Goal: Task Accomplishment & Management: Use online tool/utility

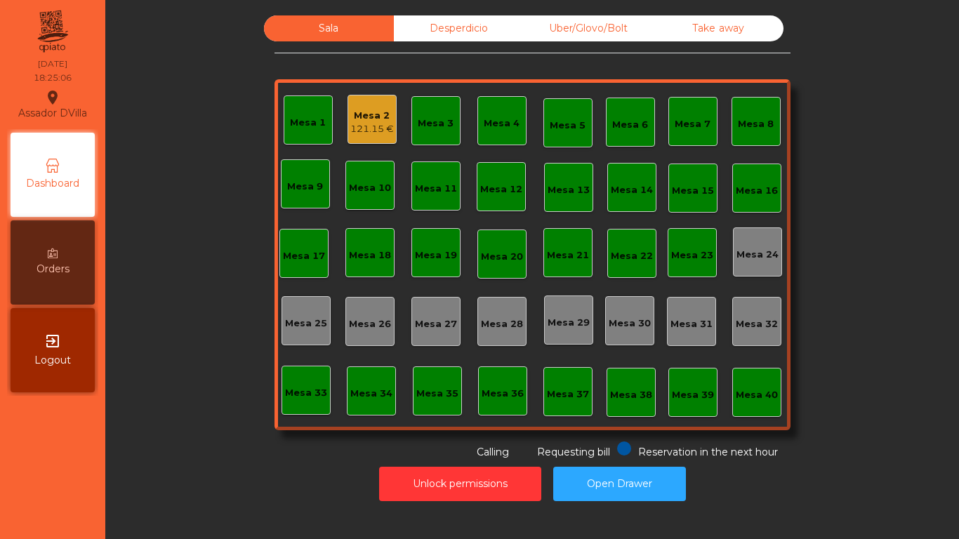
click at [374, 124] on div "121.15 €" at bounding box center [372, 129] width 44 height 14
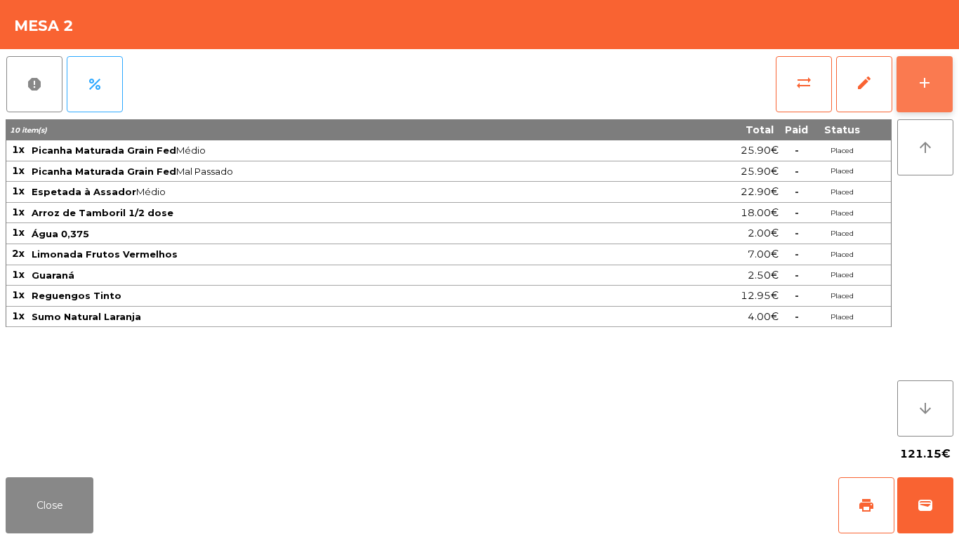
click at [926, 86] on div "add" at bounding box center [925, 82] width 17 height 17
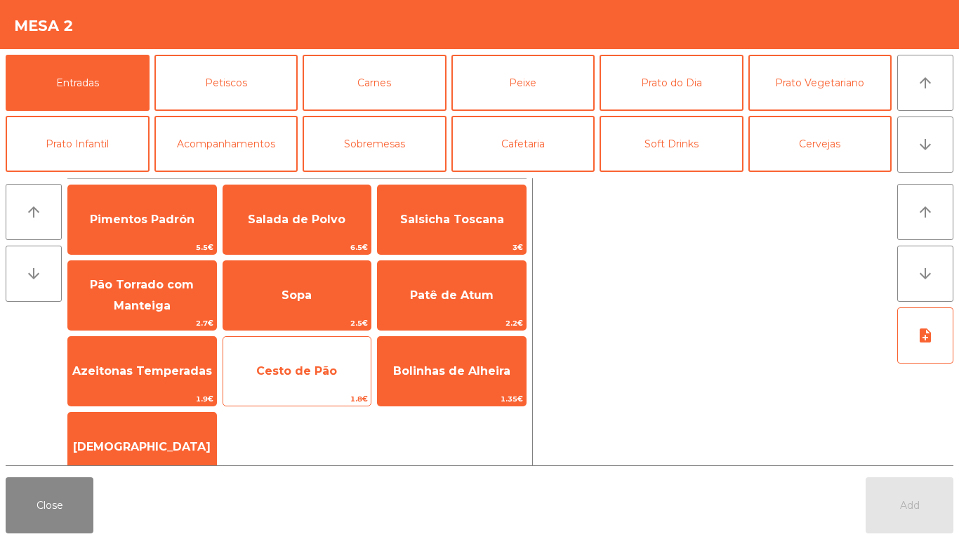
click at [295, 384] on span "Cesto de Pão" at bounding box center [297, 372] width 148 height 38
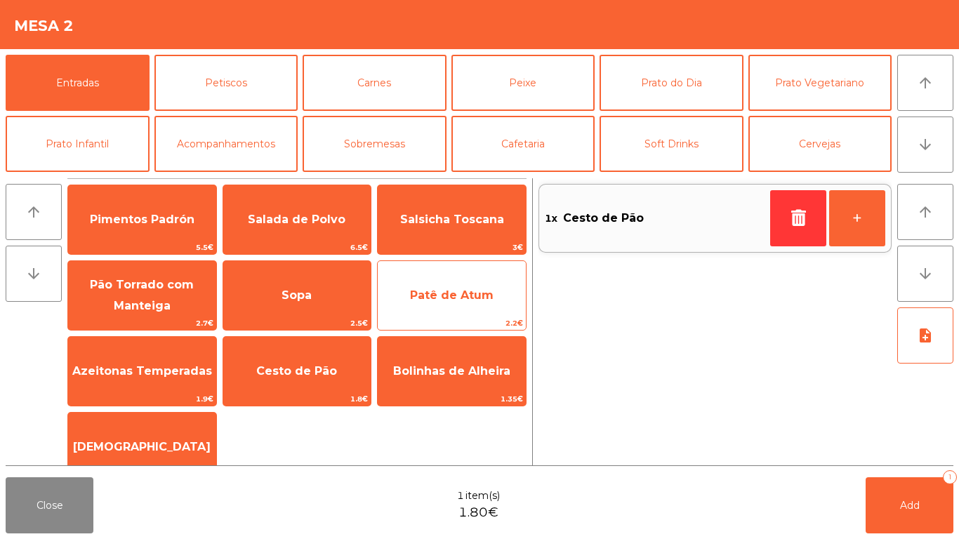
drag, startPoint x: 453, startPoint y: 308, endPoint x: 416, endPoint y: 287, distance: 41.8
click at [454, 308] on span "Patê de Atum" at bounding box center [452, 296] width 148 height 38
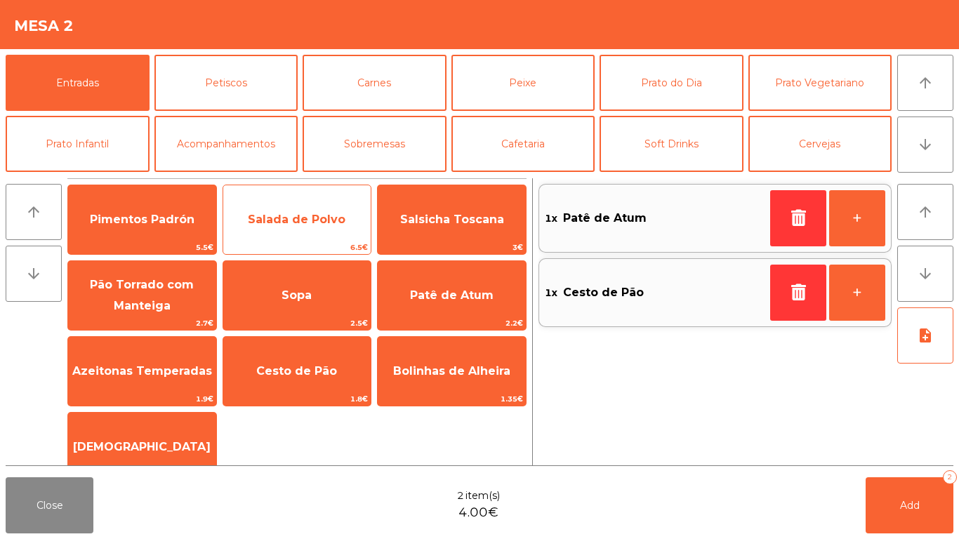
click at [314, 230] on span "Salada de Polvo" at bounding box center [297, 220] width 148 height 38
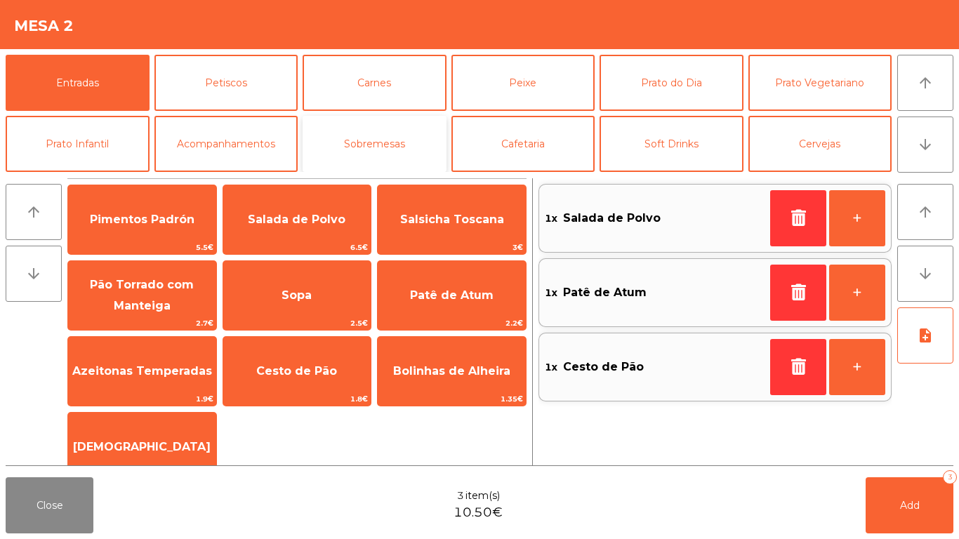
click at [347, 133] on button "Sobremesas" at bounding box center [375, 144] width 144 height 56
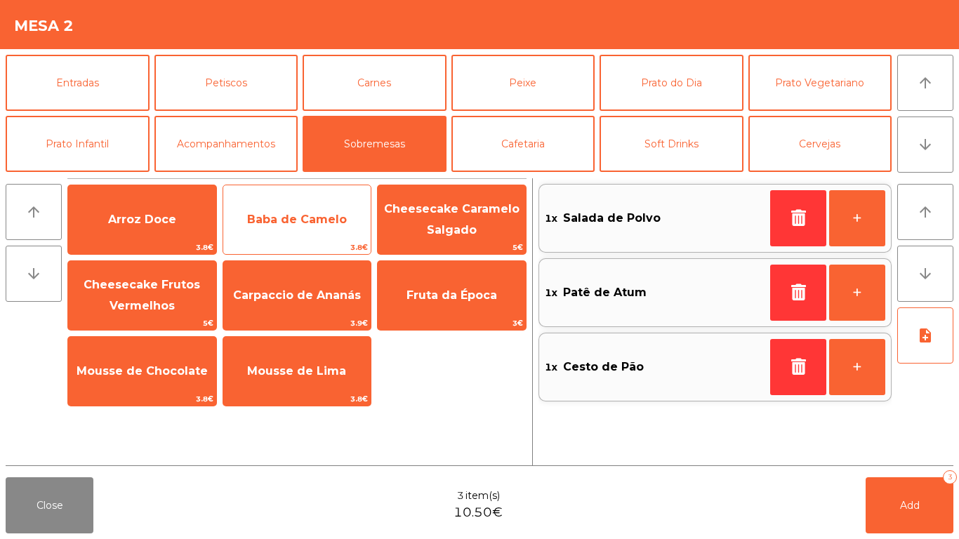
click at [263, 213] on span "Baba de Camelo" at bounding box center [297, 219] width 100 height 13
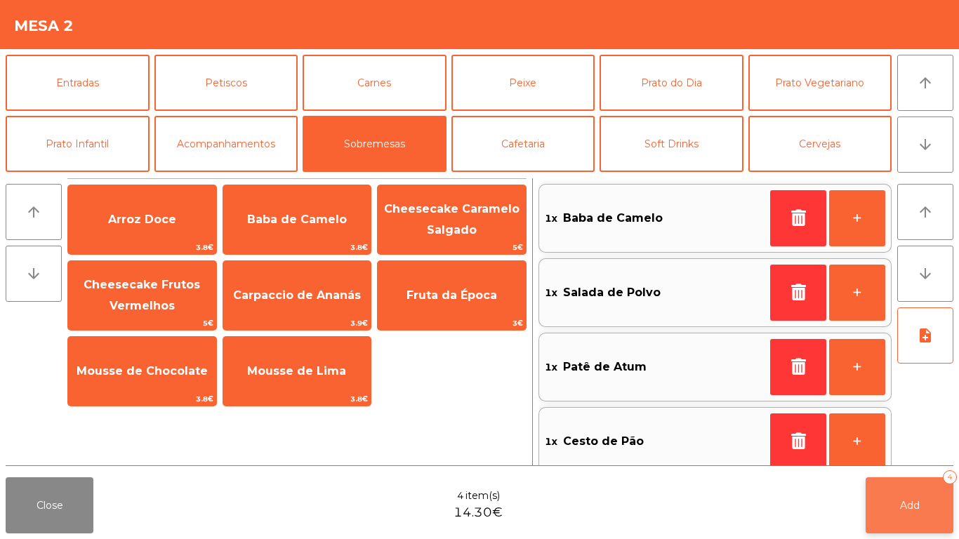
click at [915, 507] on span "Add" at bounding box center [910, 505] width 20 height 13
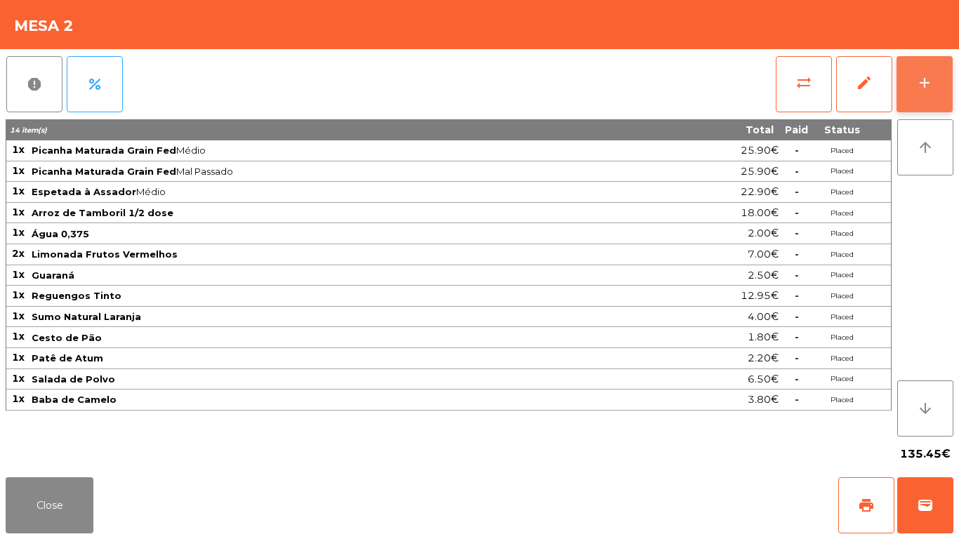
click at [931, 82] on div "add" at bounding box center [925, 82] width 17 height 17
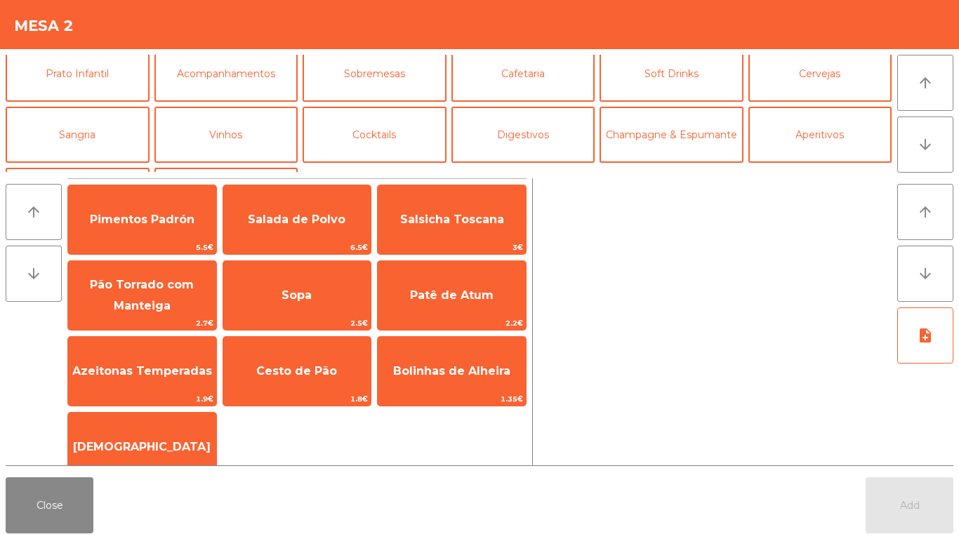
scroll to position [122, 0]
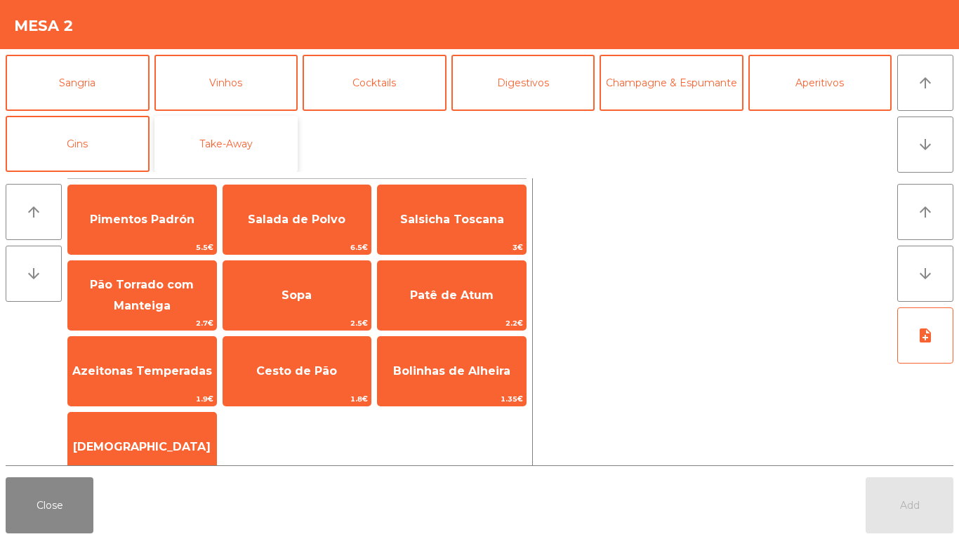
click at [197, 133] on button "Take-Away" at bounding box center [227, 144] width 144 height 56
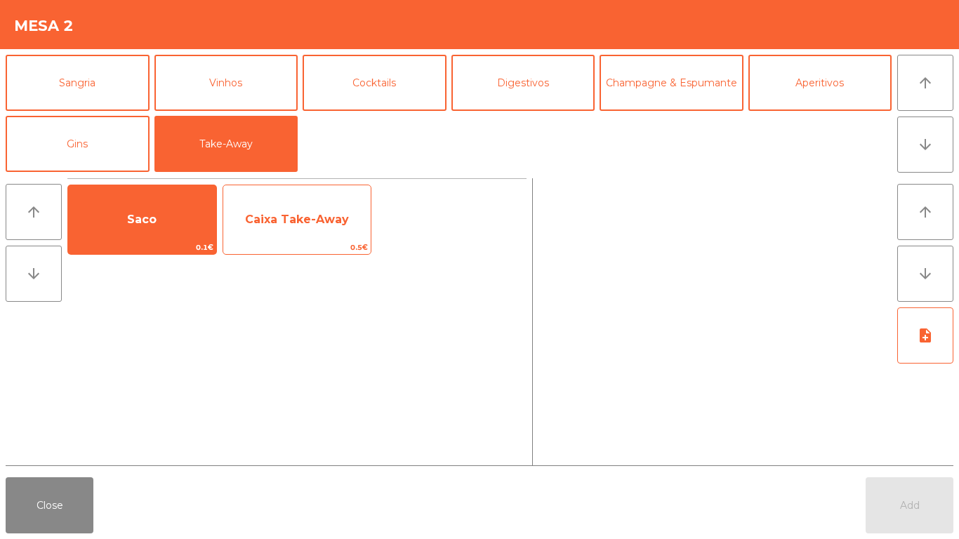
click at [269, 201] on span "Caixa Take-Away" at bounding box center [297, 220] width 148 height 38
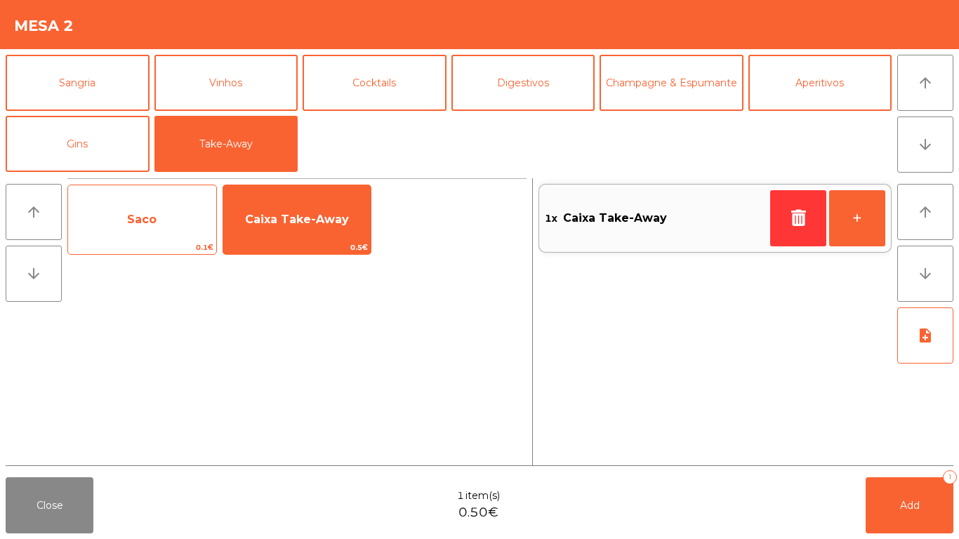
drag, startPoint x: 126, startPoint y: 231, endPoint x: 185, endPoint y: 238, distance: 59.4
click at [129, 231] on span "Saco" at bounding box center [142, 220] width 148 height 38
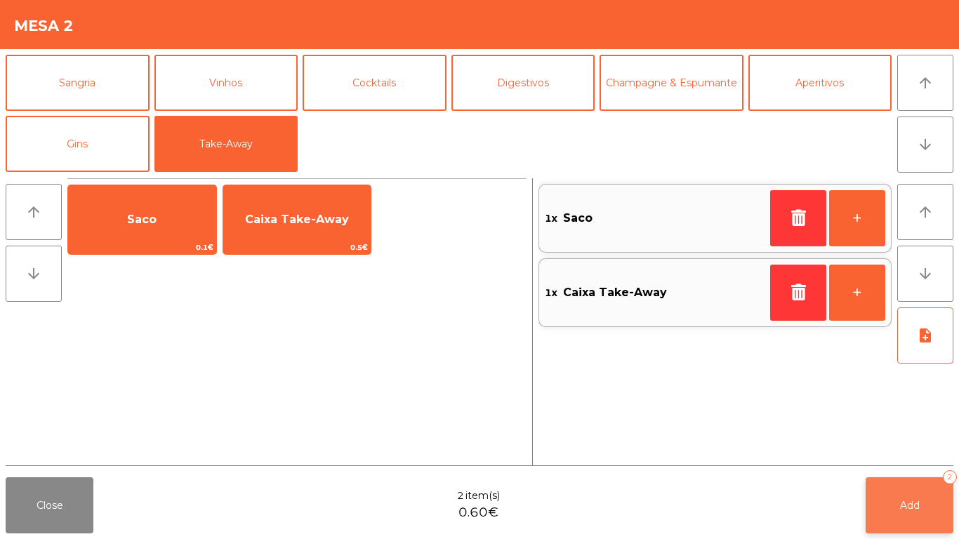
click at [894, 488] on button "Add 2" at bounding box center [910, 506] width 88 height 56
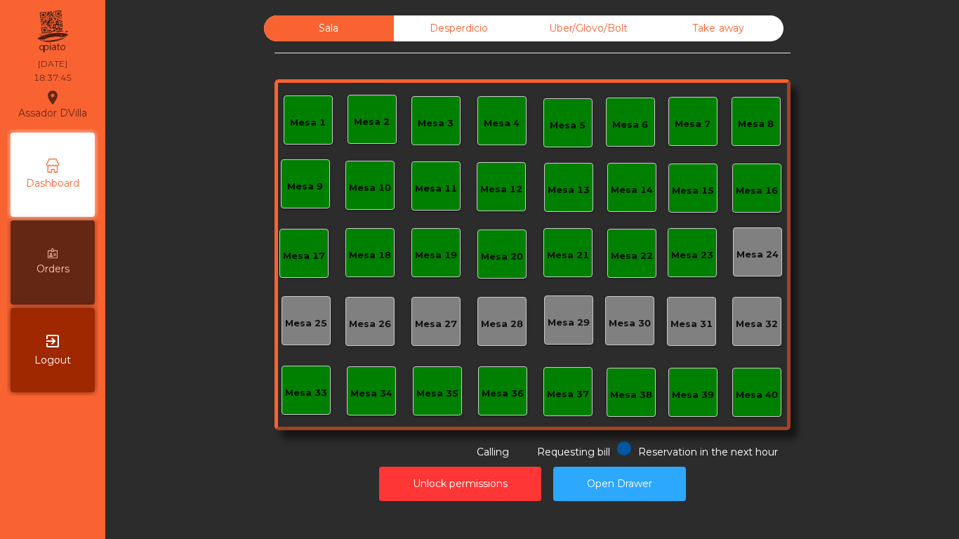
click at [315, 365] on div "Mesa 1 Mesa 2 Mesa 3 Mesa 4 Mesa 5 Mesa 6 Mesa 7 Mesa 8 [GEOGRAPHIC_DATA] 9 [GE…" at bounding box center [533, 254] width 516 height 351
click at [318, 380] on div "Mesa 33" at bounding box center [306, 390] width 49 height 49
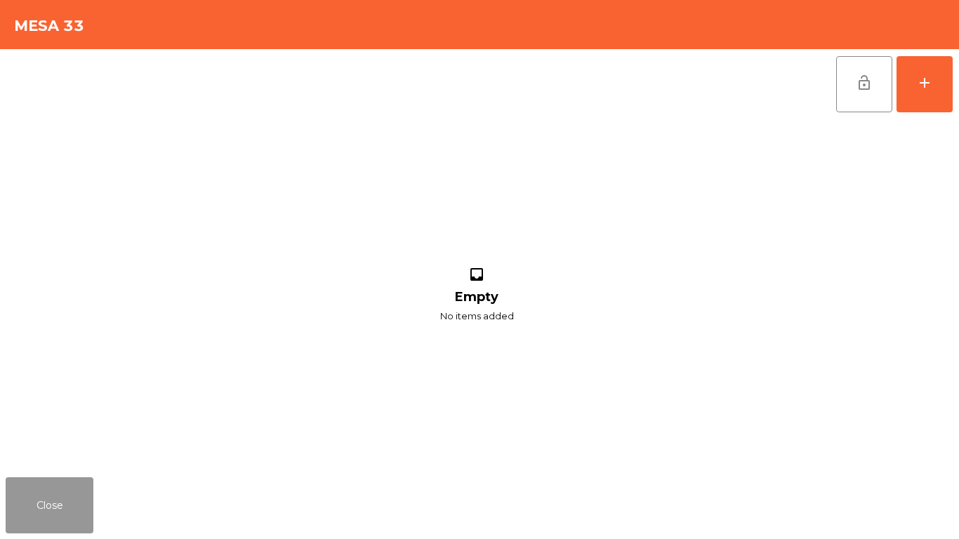
drag, startPoint x: 84, startPoint y: 513, endPoint x: 767, endPoint y: 431, distance: 688.3
click at [86, 512] on button "Close" at bounding box center [50, 506] width 88 height 56
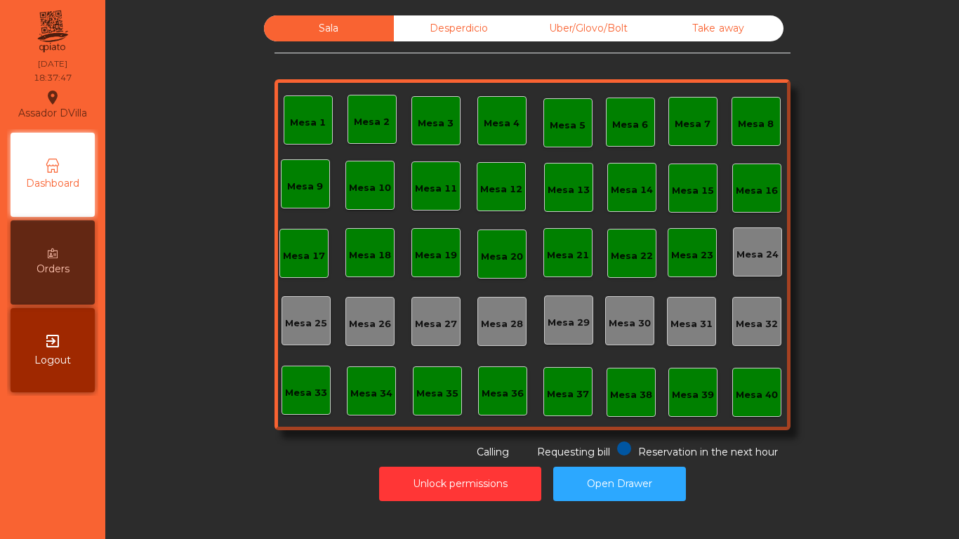
click at [757, 393] on div "Mesa 40" at bounding box center [757, 395] width 42 height 14
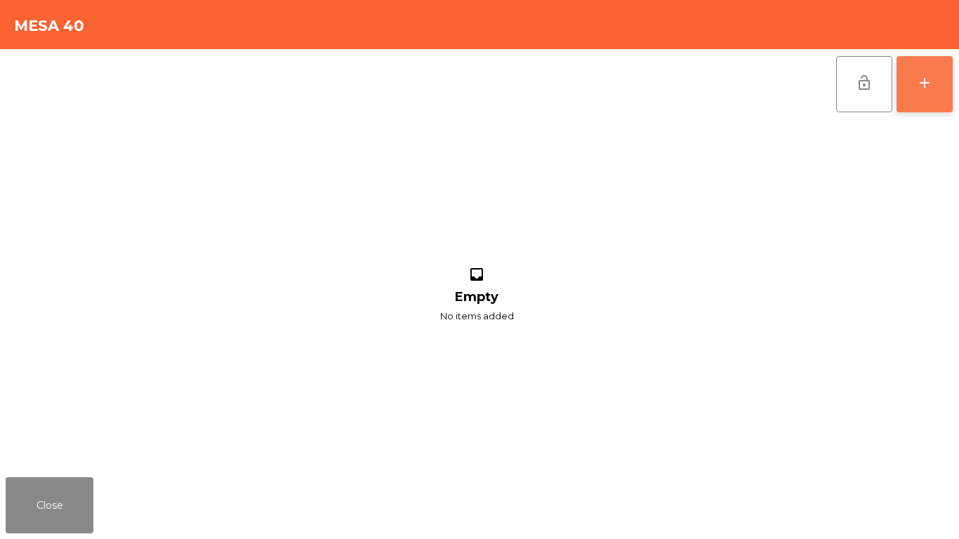
click at [943, 91] on button "add" at bounding box center [925, 84] width 56 height 56
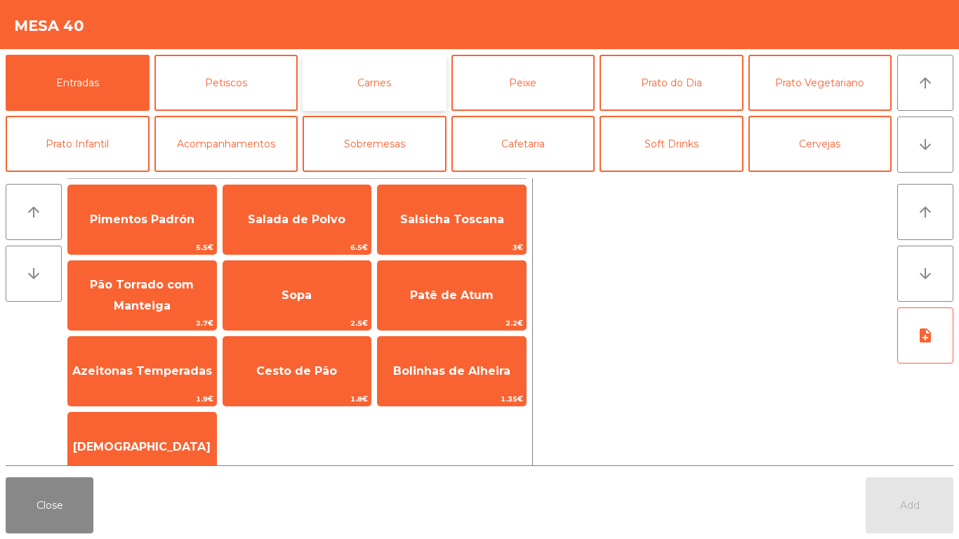
click at [373, 77] on button "Carnes" at bounding box center [375, 83] width 144 height 56
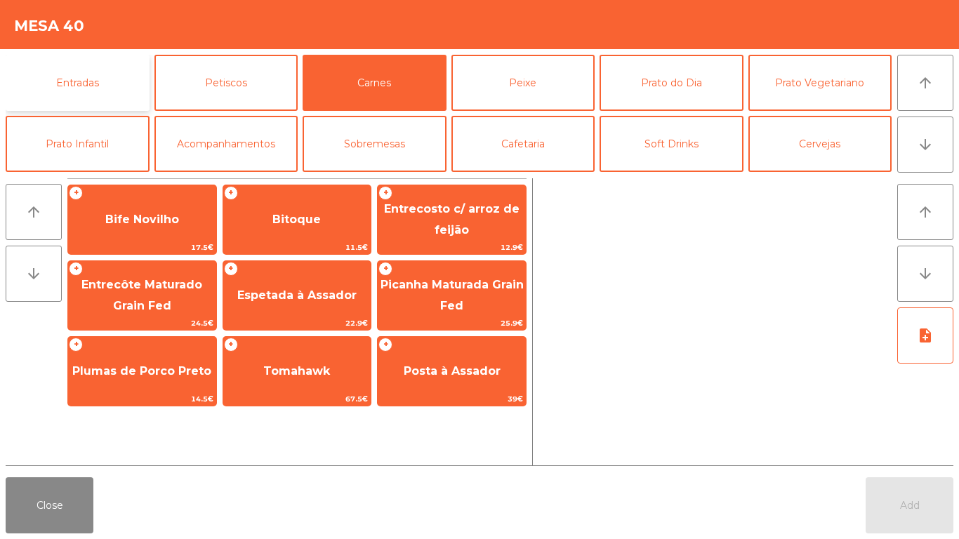
click at [116, 74] on button "Entradas" at bounding box center [78, 83] width 144 height 56
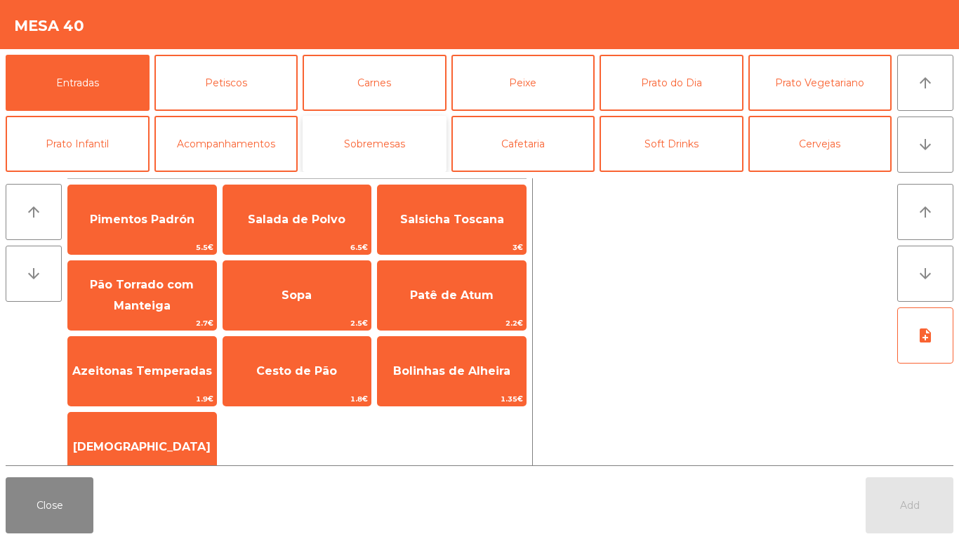
click at [346, 142] on button "Sobremesas" at bounding box center [375, 144] width 144 height 56
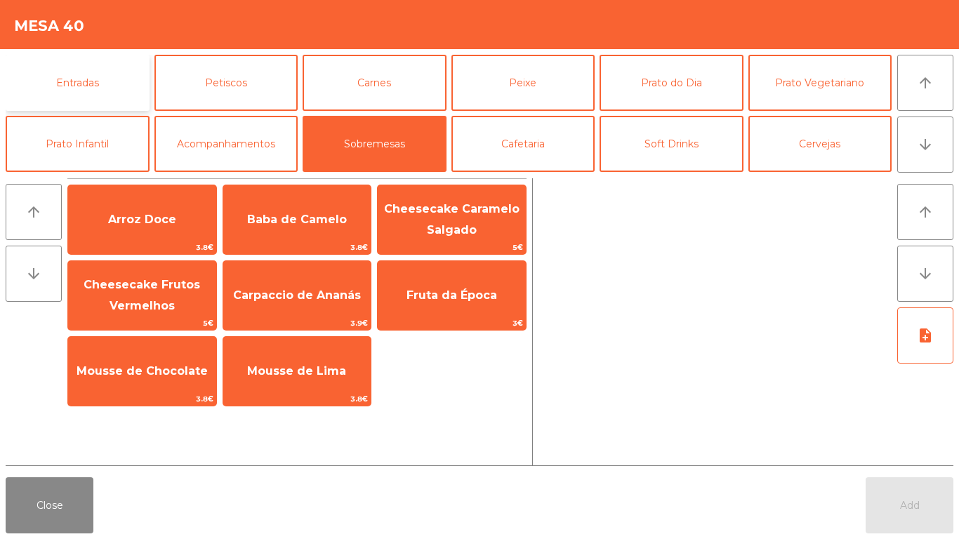
click at [86, 71] on button "Entradas" at bounding box center [78, 83] width 144 height 56
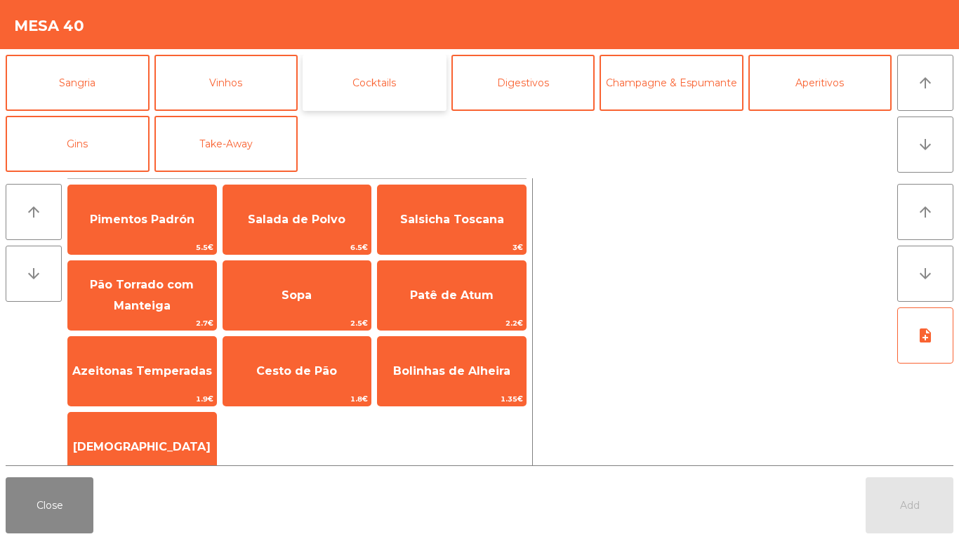
click at [343, 91] on button "Cocktails" at bounding box center [375, 83] width 144 height 56
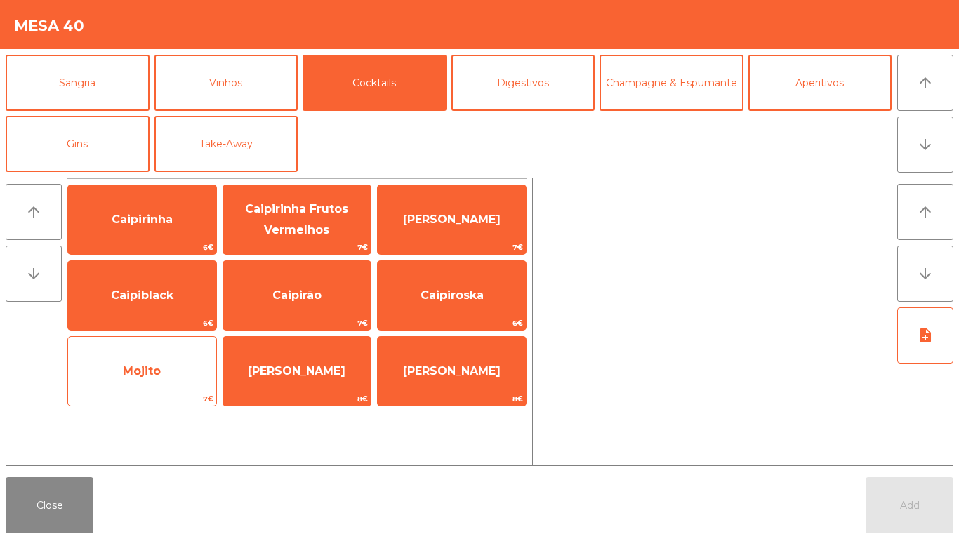
click at [152, 369] on span "Mojito" at bounding box center [142, 371] width 38 height 13
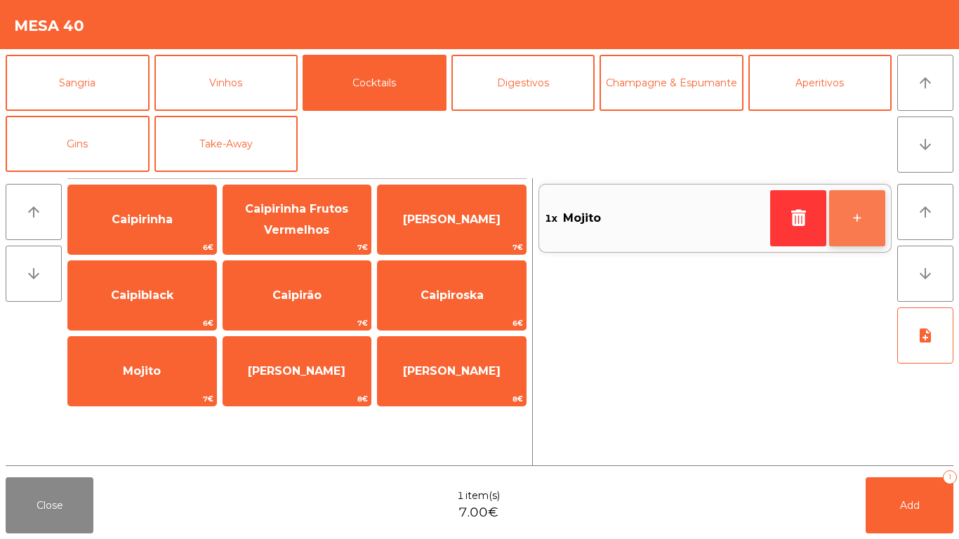
click at [841, 220] on button "+" at bounding box center [857, 218] width 56 height 56
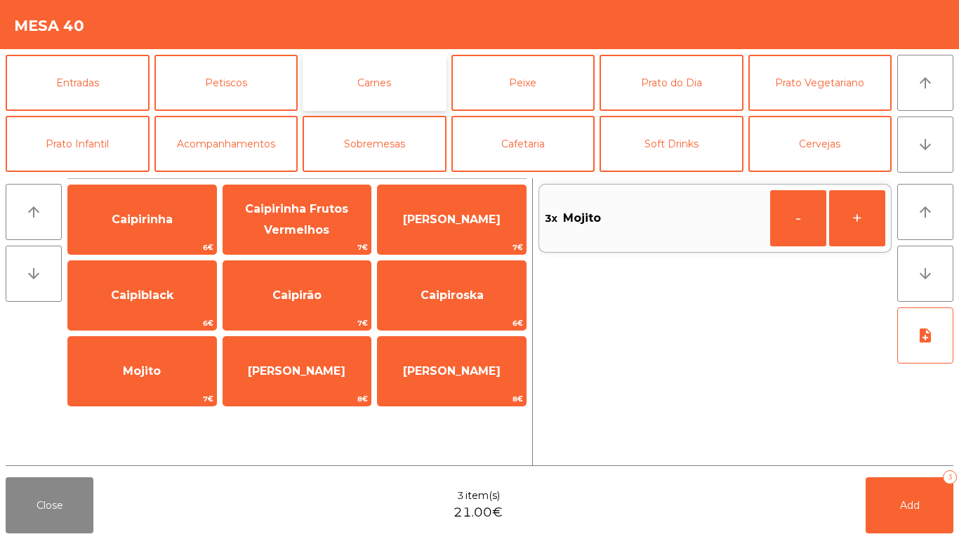
click at [363, 97] on button "Carnes" at bounding box center [375, 83] width 144 height 56
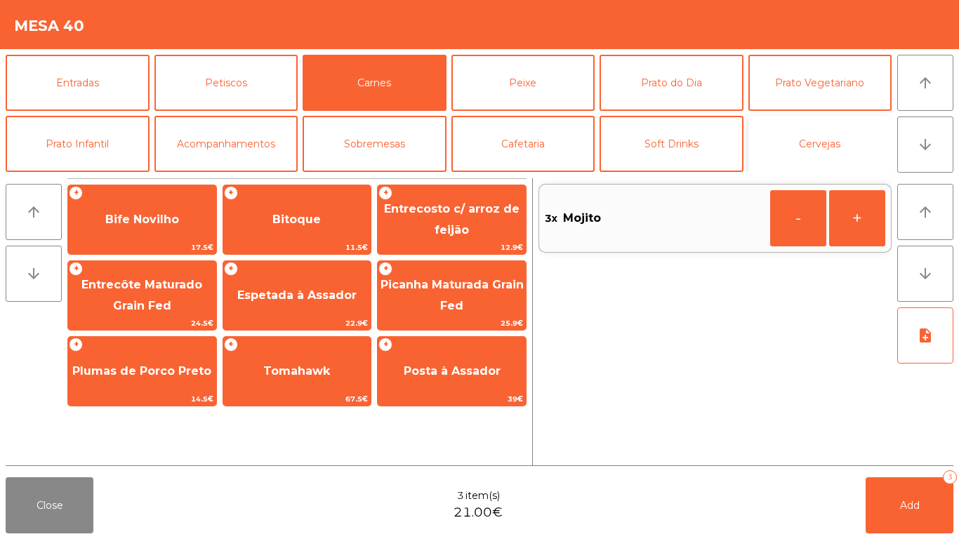
click at [761, 153] on button "Cervejas" at bounding box center [821, 144] width 144 height 56
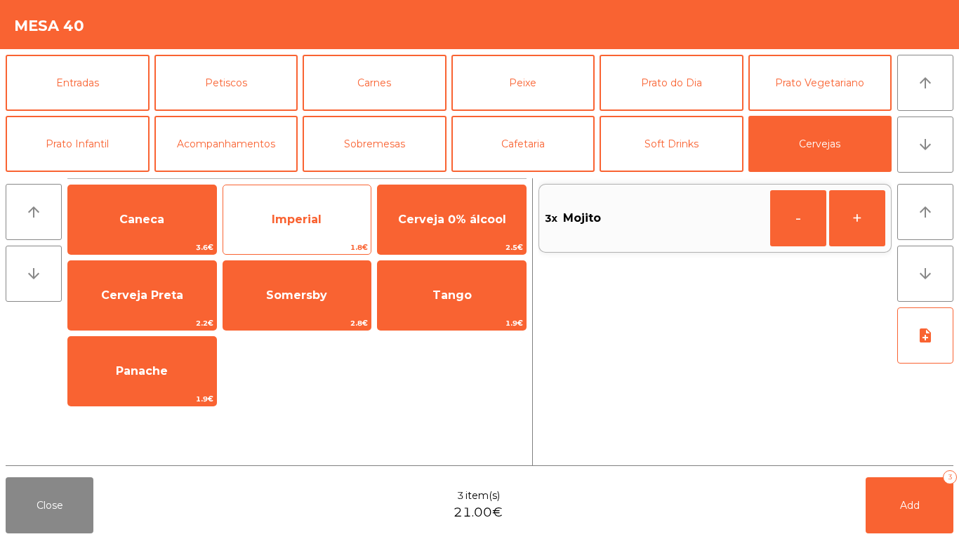
click at [263, 228] on span "Imperial" at bounding box center [297, 220] width 148 height 38
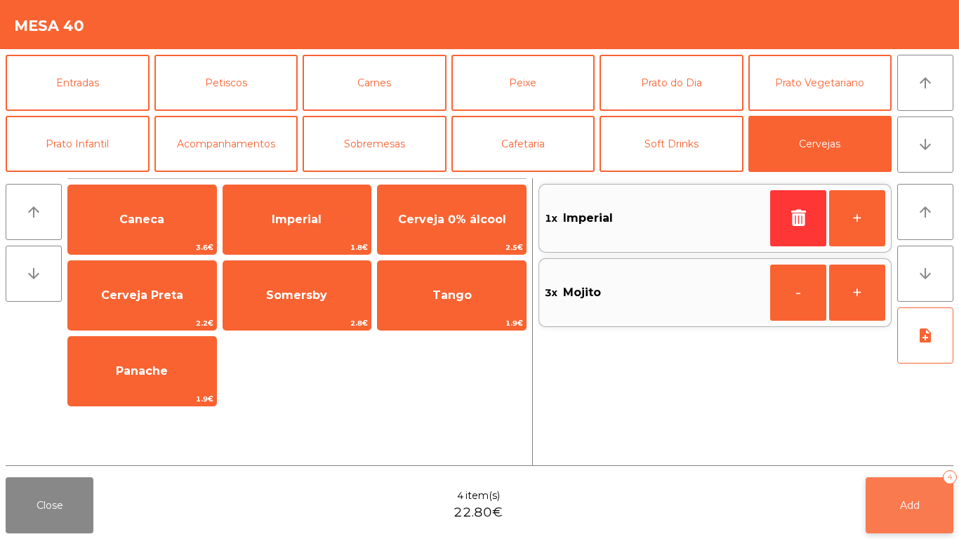
click at [909, 507] on span "Add" at bounding box center [910, 505] width 20 height 13
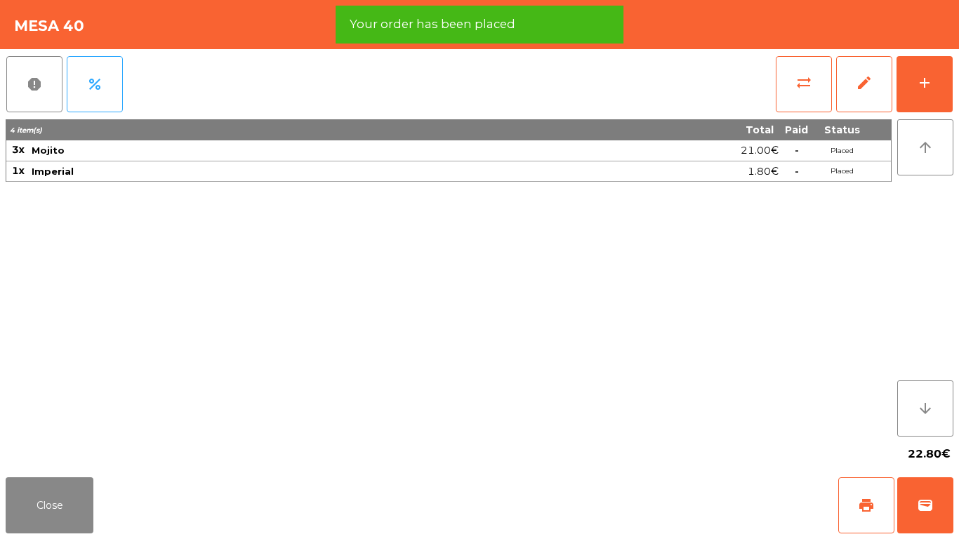
click at [0, 497] on div "Close print wallet" at bounding box center [479, 505] width 959 height 67
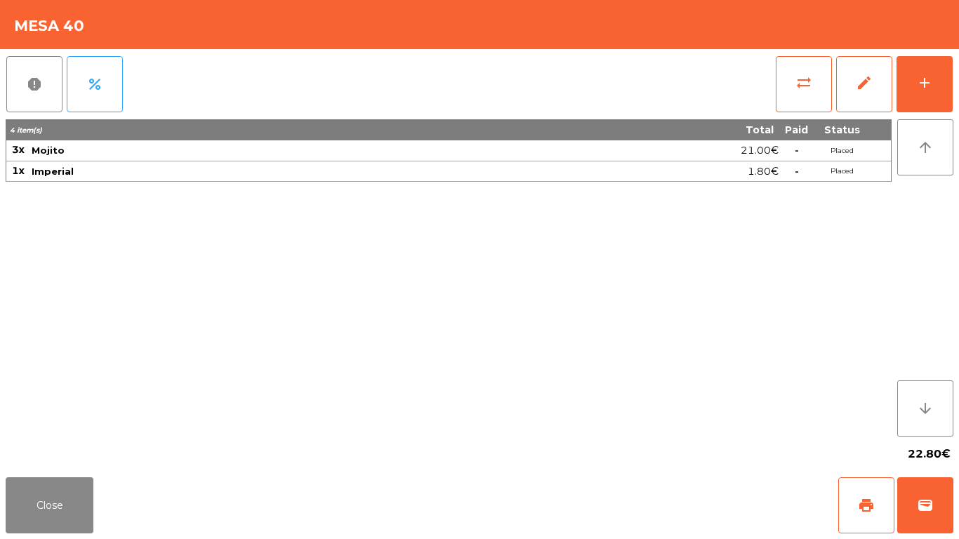
click at [96, 494] on div "Close print wallet" at bounding box center [479, 505] width 959 height 67
click at [71, 508] on button "Close" at bounding box center [50, 506] width 88 height 56
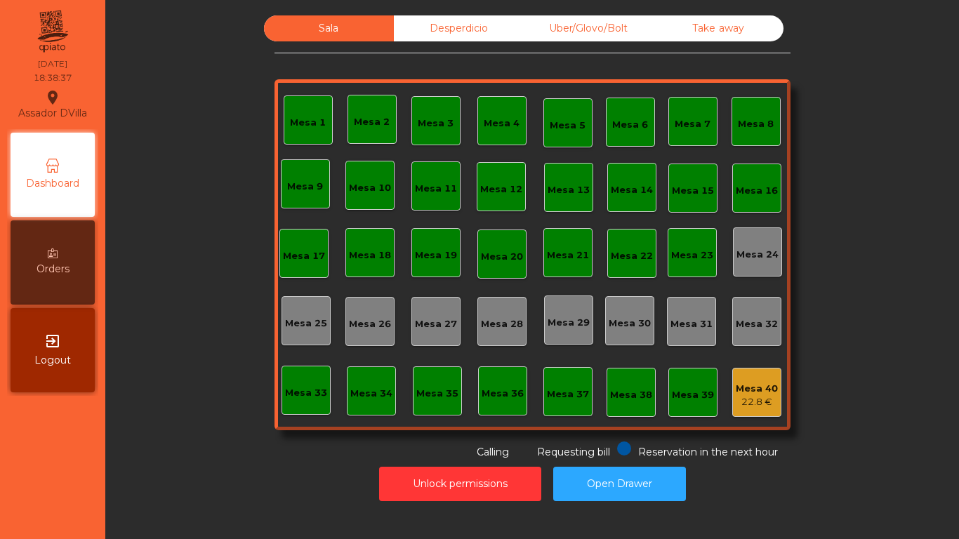
click at [763, 395] on div "22.8 €" at bounding box center [757, 402] width 42 height 14
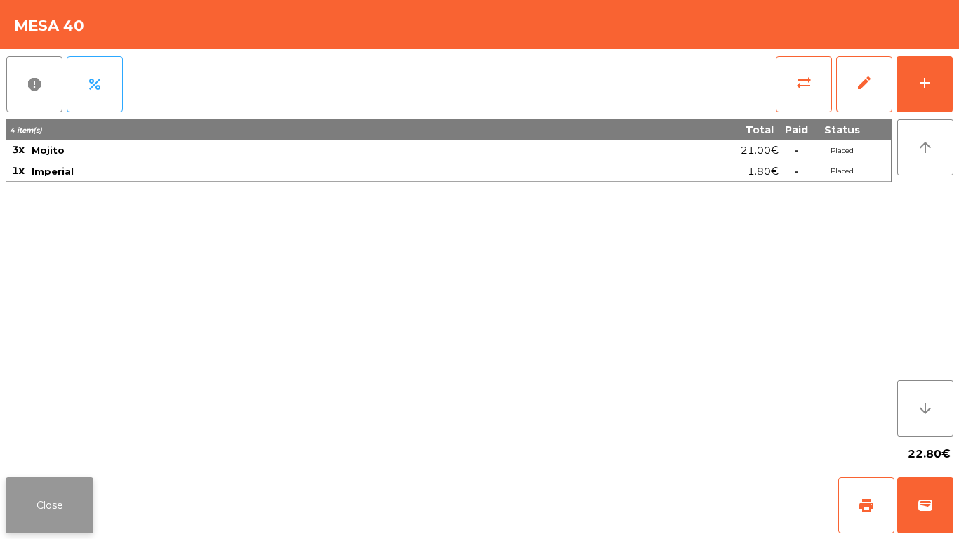
click at [32, 498] on button "Close" at bounding box center [50, 506] width 88 height 56
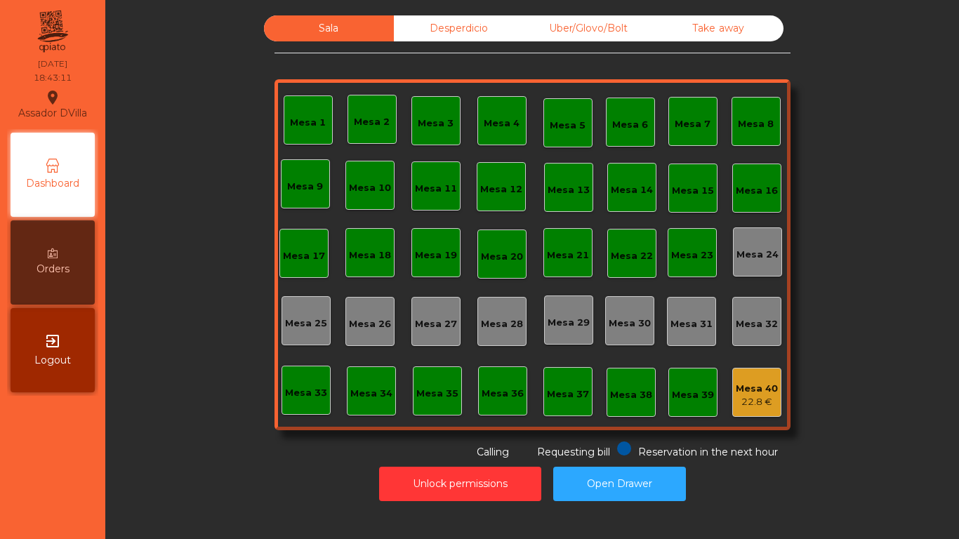
click at [557, 25] on div "Uber/Glovo/Bolt" at bounding box center [589, 28] width 130 height 26
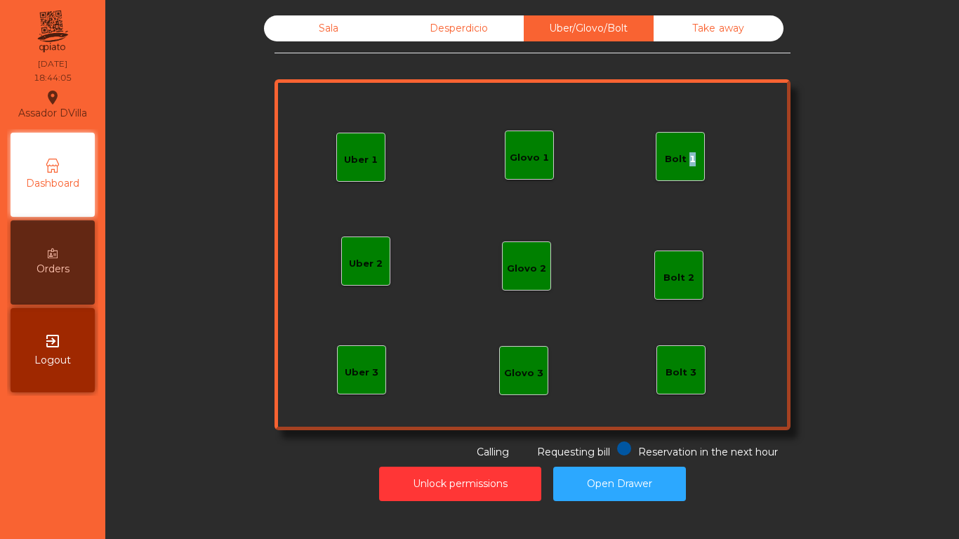
click at [685, 143] on div "Bolt 1" at bounding box center [680, 156] width 49 height 49
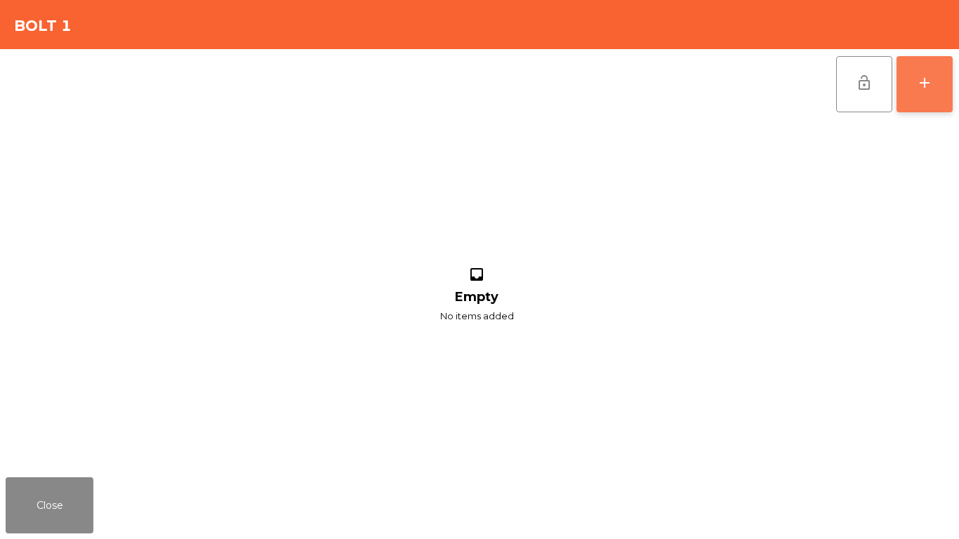
click at [933, 67] on button "add" at bounding box center [925, 84] width 56 height 56
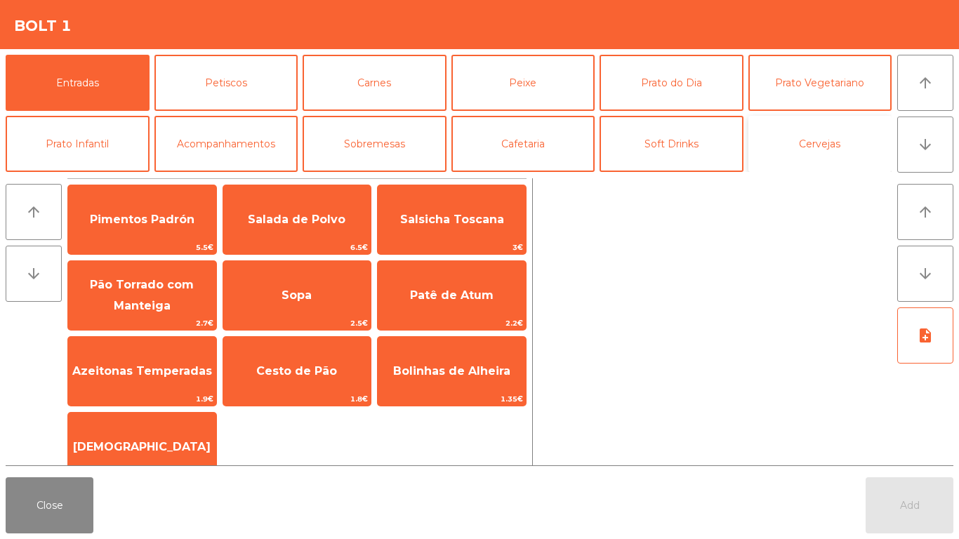
click at [774, 138] on button "Cervejas" at bounding box center [821, 144] width 144 height 56
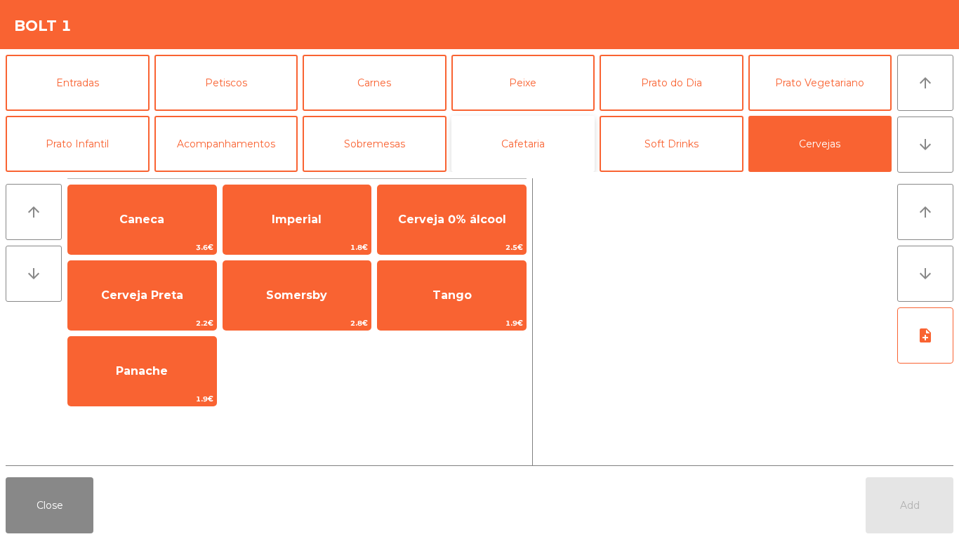
click at [549, 143] on button "Cafetaria" at bounding box center [524, 144] width 144 height 56
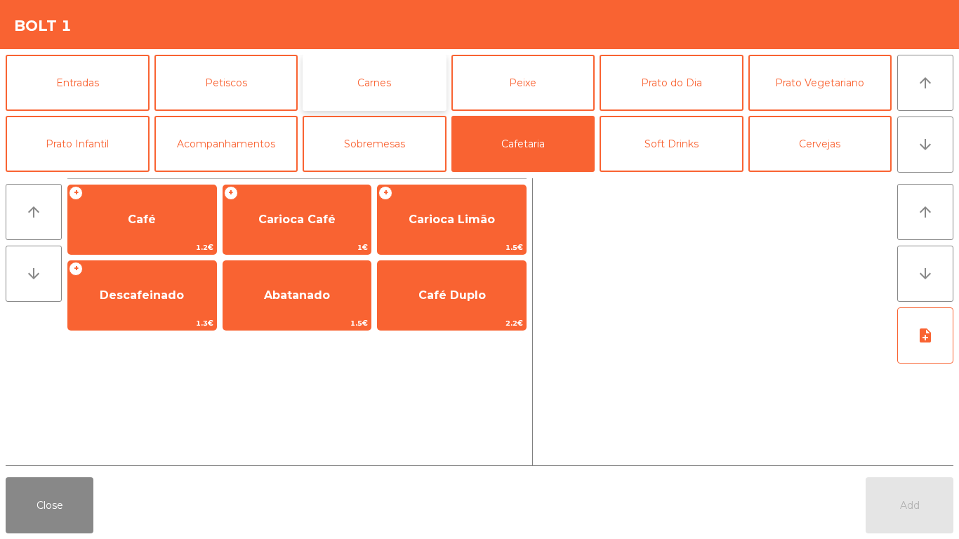
click at [376, 98] on button "Carnes" at bounding box center [375, 83] width 144 height 56
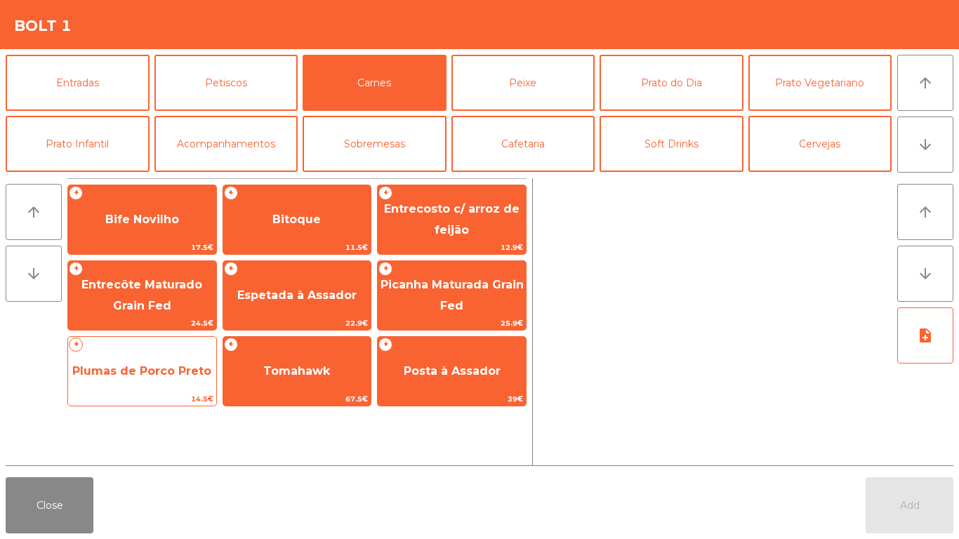
click at [197, 360] on span "Plumas de Porco Preto" at bounding box center [142, 372] width 148 height 38
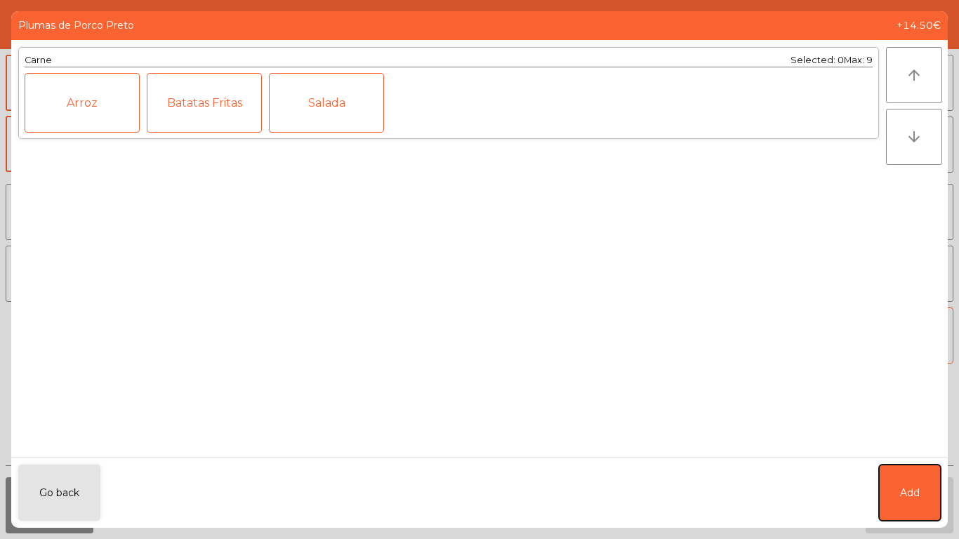
click at [917, 471] on button "Add" at bounding box center [910, 493] width 62 height 56
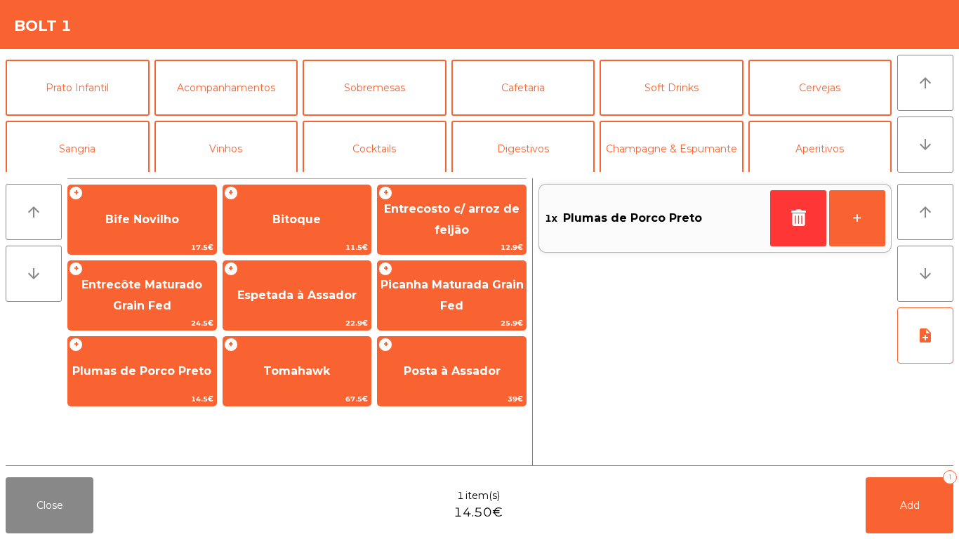
scroll to position [122, 0]
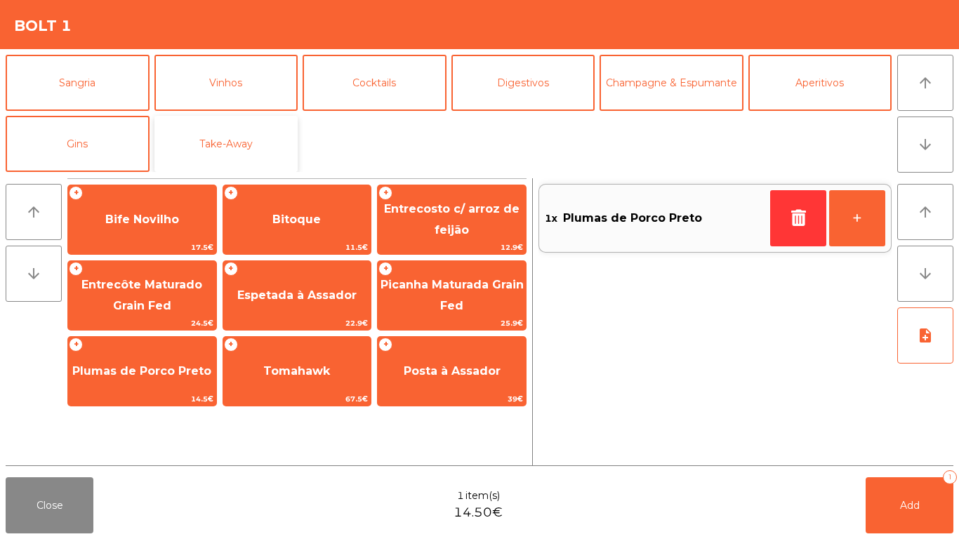
click at [266, 146] on button "Take-Away" at bounding box center [227, 144] width 144 height 56
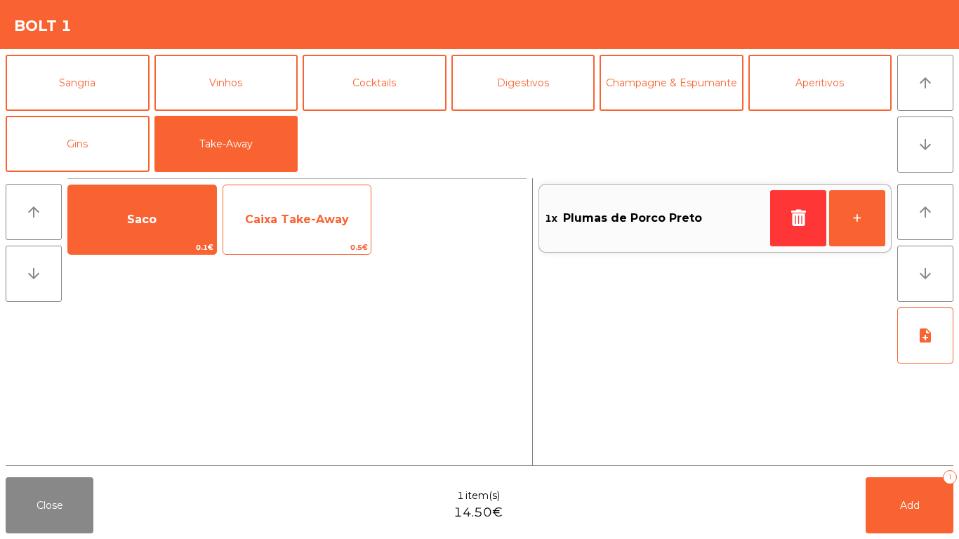
click at [231, 202] on span "Caixa Take-Away" at bounding box center [297, 220] width 148 height 38
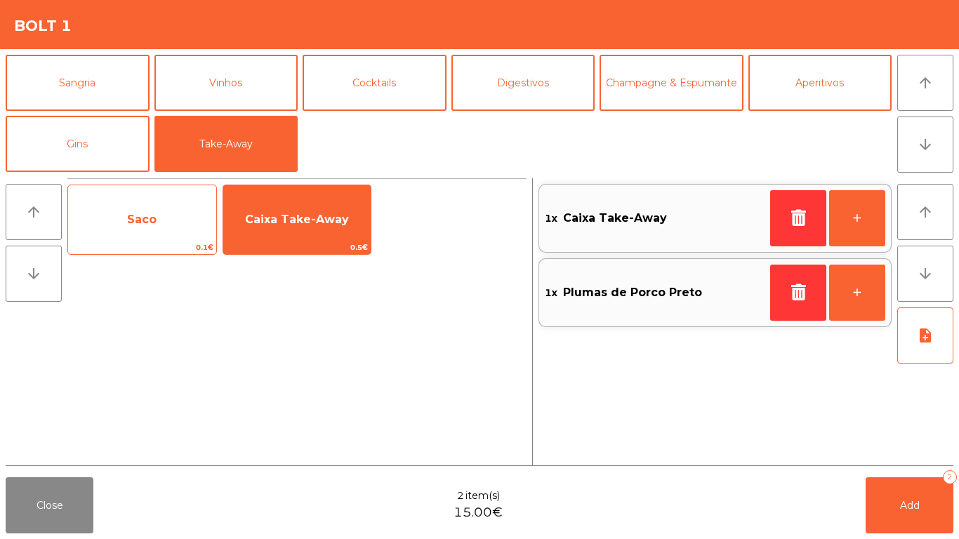
drag, startPoint x: 162, startPoint y: 223, endPoint x: 183, endPoint y: 229, distance: 21.8
click at [166, 225] on span "Saco" at bounding box center [142, 220] width 148 height 38
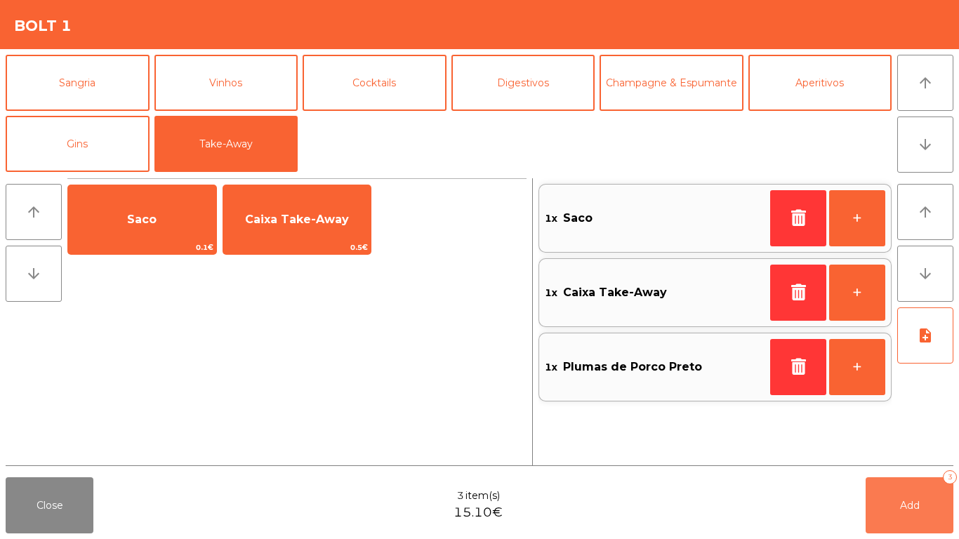
drag, startPoint x: 877, startPoint y: 503, endPoint x: 811, endPoint y: 492, distance: 66.3
click at [877, 502] on button "Add 3" at bounding box center [910, 506] width 88 height 56
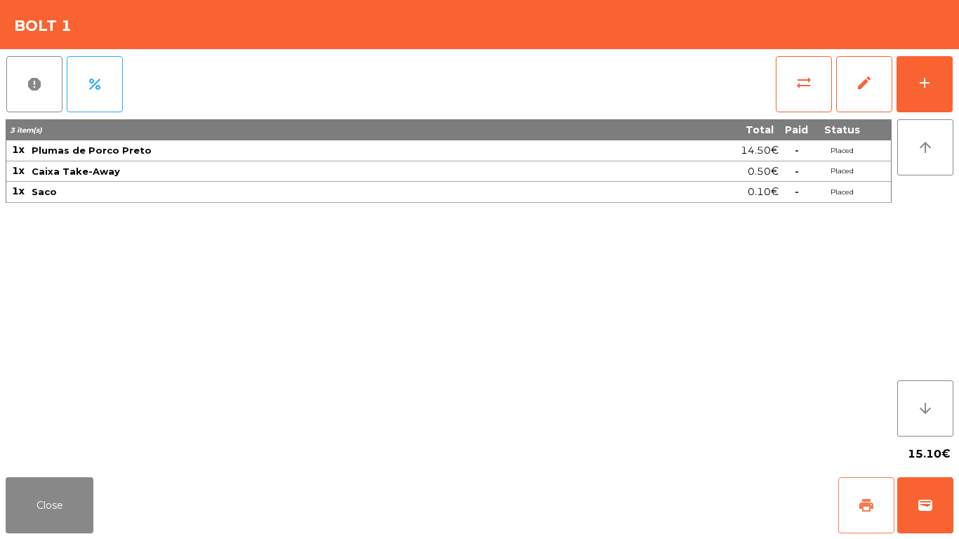
click at [861, 504] on span "print" at bounding box center [866, 505] width 17 height 17
click at [909, 513] on button "wallet" at bounding box center [926, 506] width 56 height 56
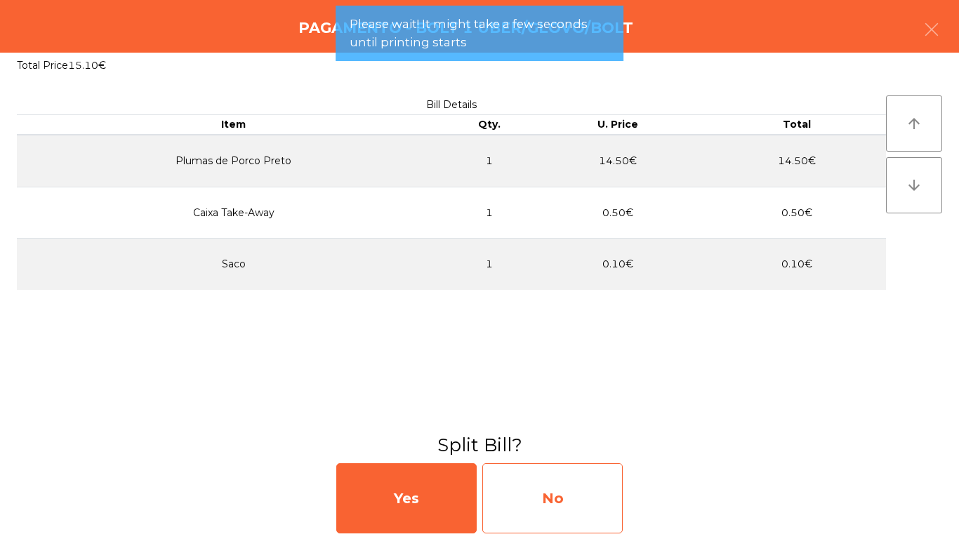
drag, startPoint x: 504, startPoint y: 495, endPoint x: 523, endPoint y: 499, distance: 18.7
click at [523, 499] on div "No" at bounding box center [553, 499] width 140 height 70
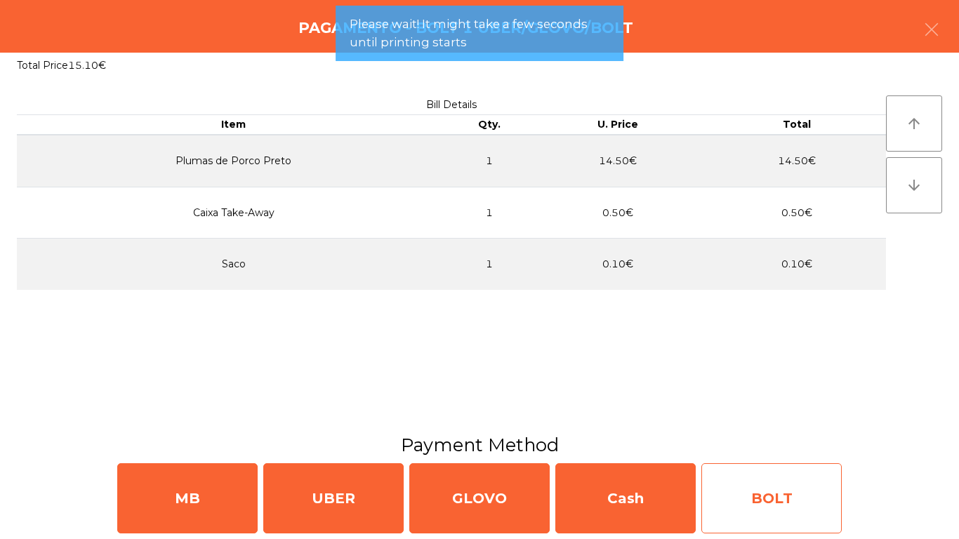
click at [732, 504] on div "BOLT" at bounding box center [772, 499] width 140 height 70
select select "**"
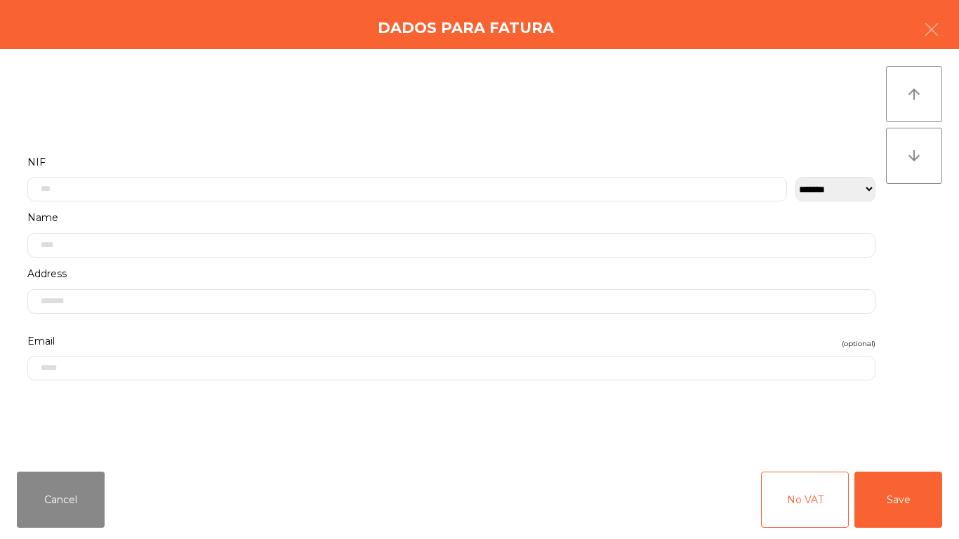
click at [441, 173] on div "**********" at bounding box center [451, 177] width 848 height 49
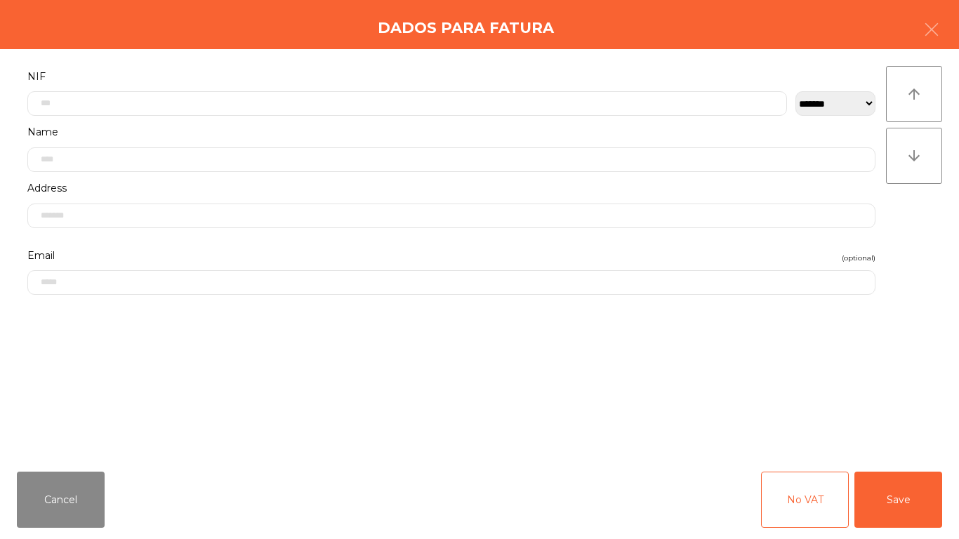
click at [439, 179] on div "Name" at bounding box center [451, 151] width 869 height 56
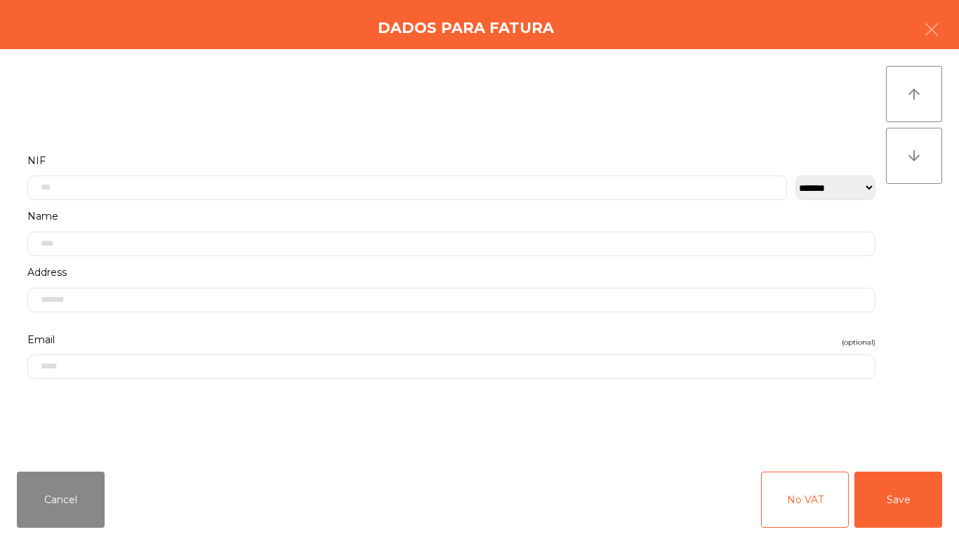
scroll to position [0, 0]
click at [407, 179] on input "text" at bounding box center [407, 189] width 760 height 25
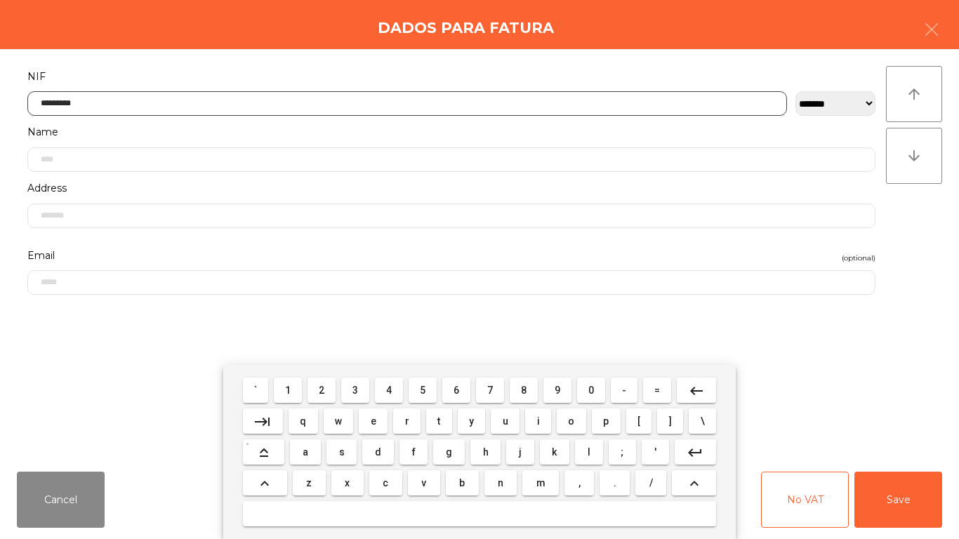
type input "*********"
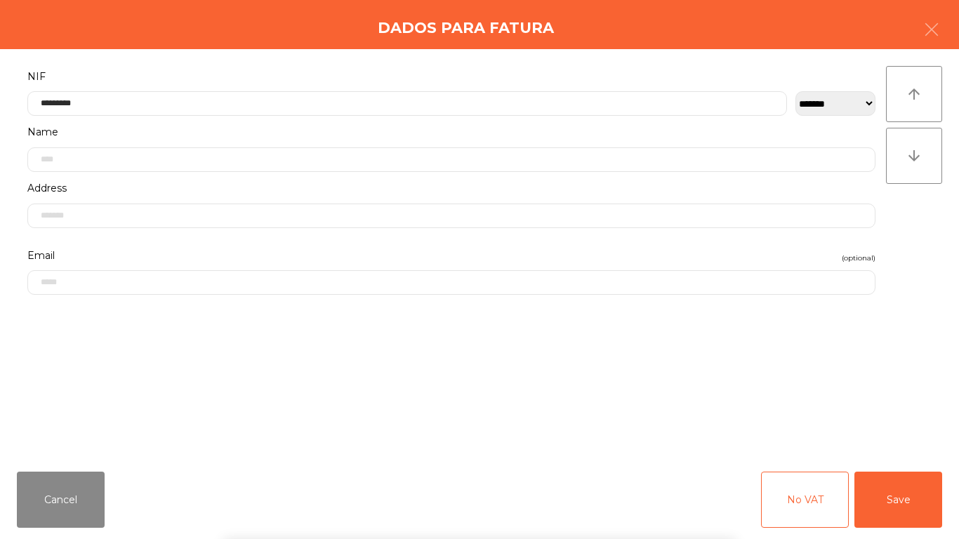
click at [914, 490] on div "` 1 2 3 4 5 6 7 8 9 0 - = keyboard_backspace keyboard_tab q w e r t y u i o p […" at bounding box center [479, 452] width 959 height 174
click at [921, 520] on button "Save" at bounding box center [899, 500] width 88 height 56
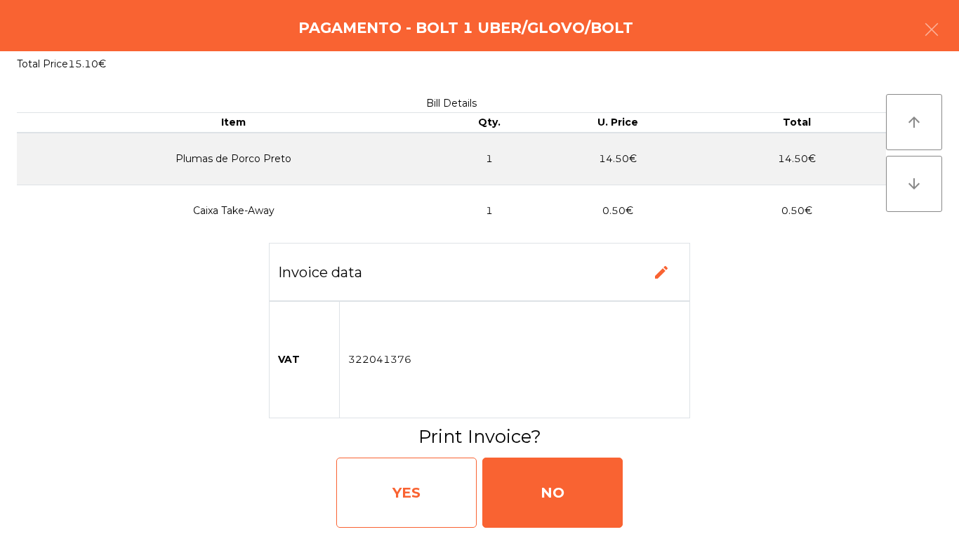
click at [387, 470] on div "YES" at bounding box center [406, 493] width 140 height 70
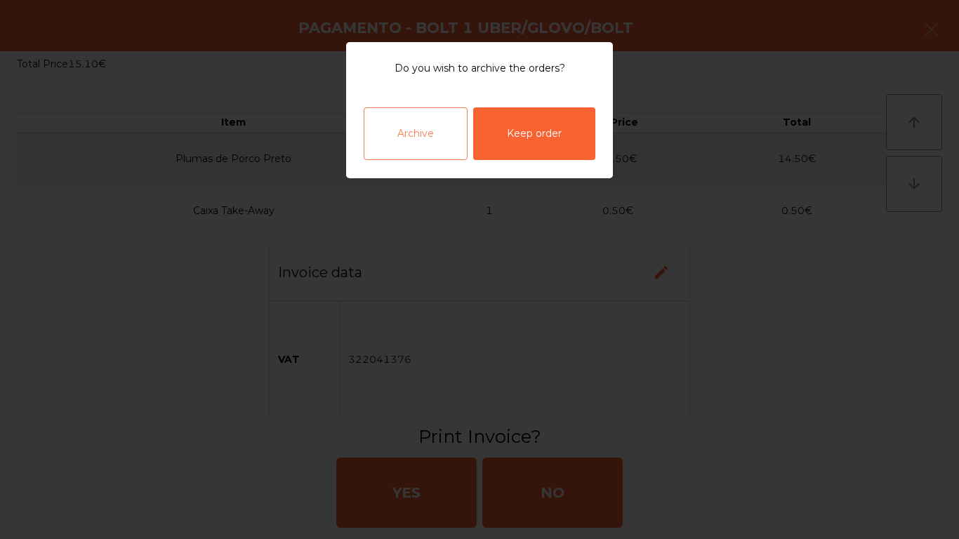
click at [447, 152] on div "Archive" at bounding box center [416, 133] width 104 height 53
